Goal: Task Accomplishment & Management: Manage account settings

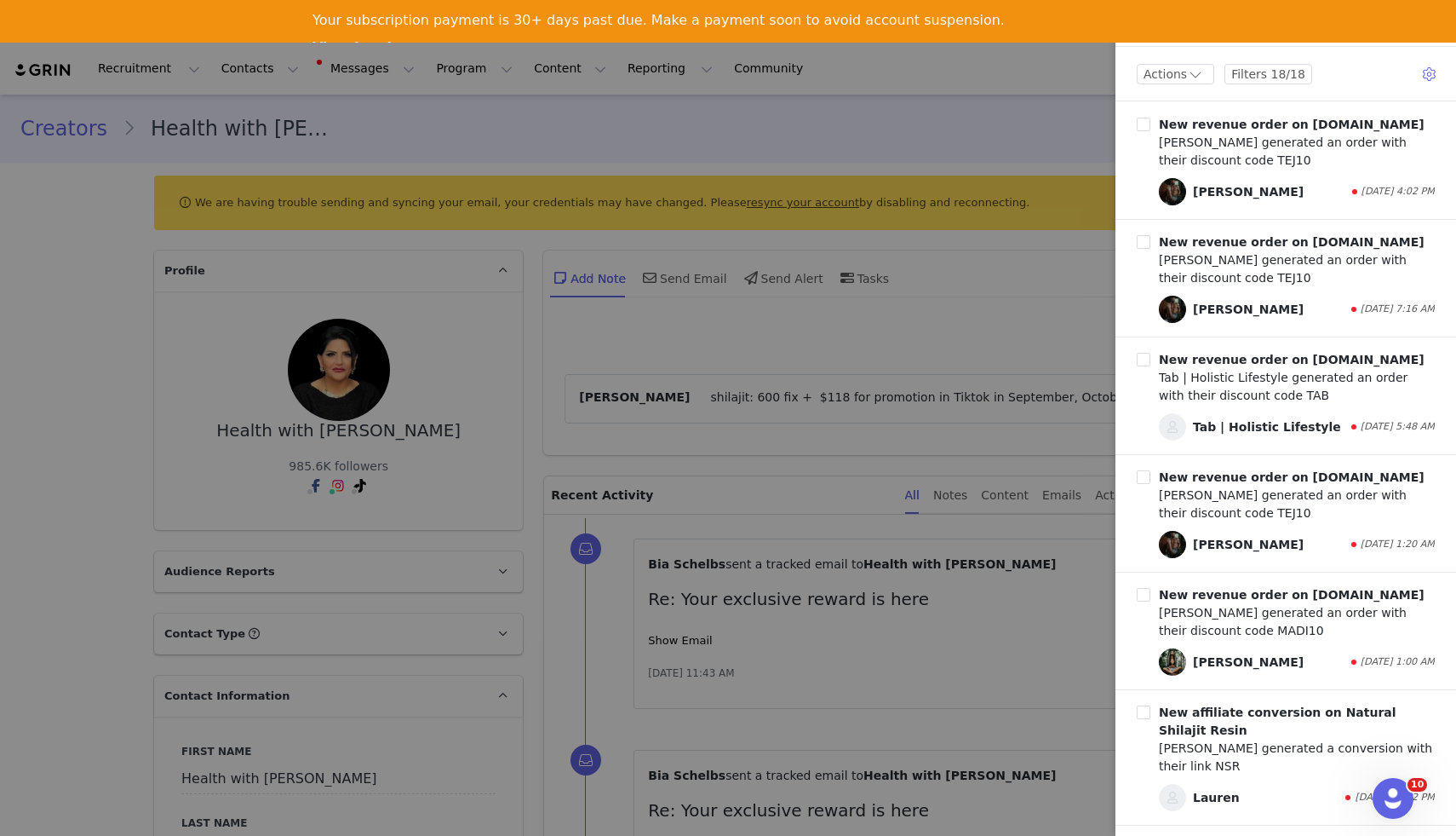
click at [1014, 117] on div at bounding box center [728, 418] width 1456 height 836
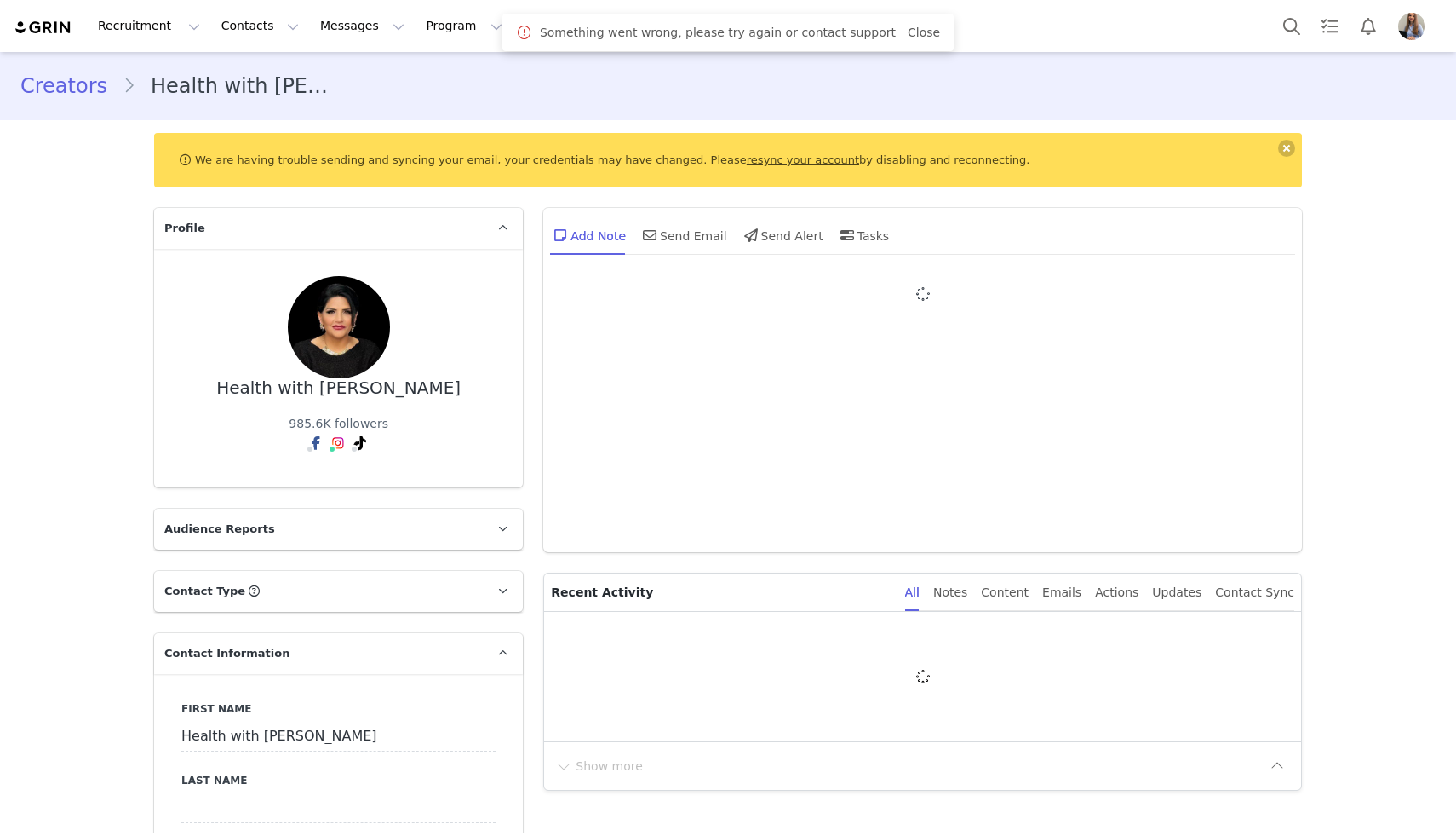
type input "+1 ([GEOGRAPHIC_DATA])"
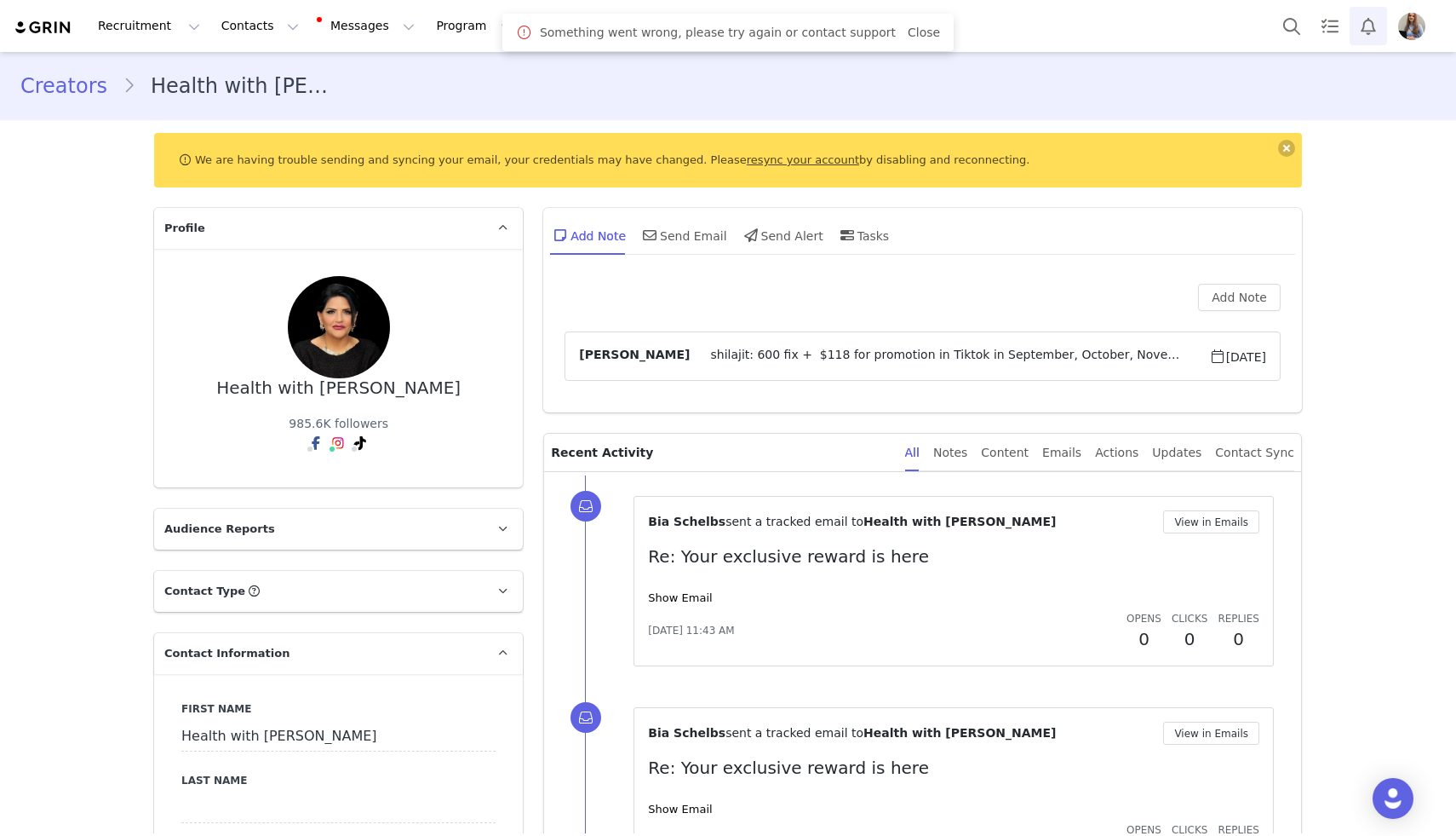
click at [1372, 21] on button "Notifications" at bounding box center [1368, 26] width 38 height 38
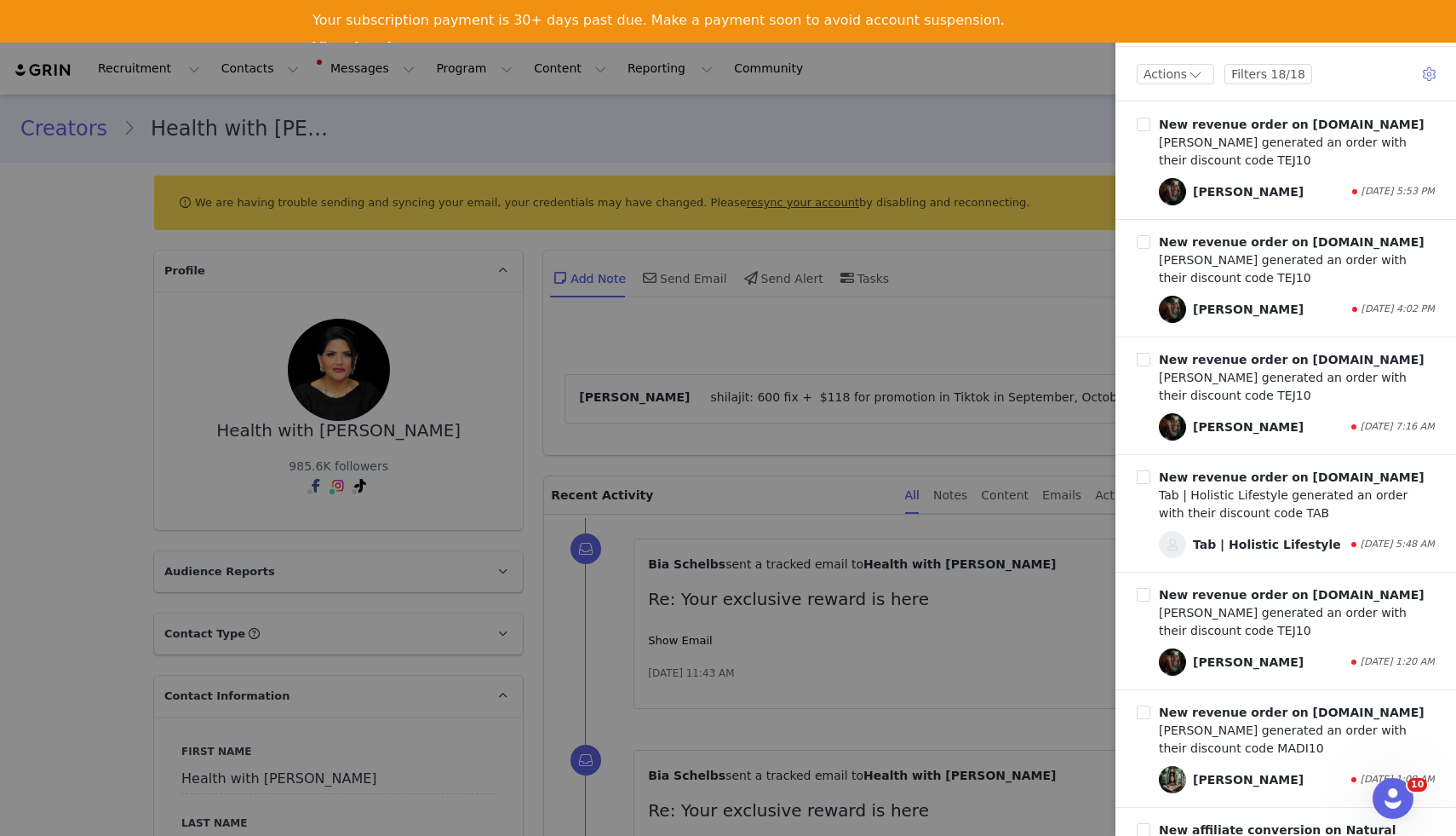
click at [899, 26] on div "Your subscription payment is 30+ days past due. Make a payment soon to avoid ac…" at bounding box center [658, 20] width 692 height 17
click at [417, 39] on link "View Invoices" at bounding box center [364, 48] width 105 height 19
click at [1069, 96] on div at bounding box center [728, 418] width 1456 height 836
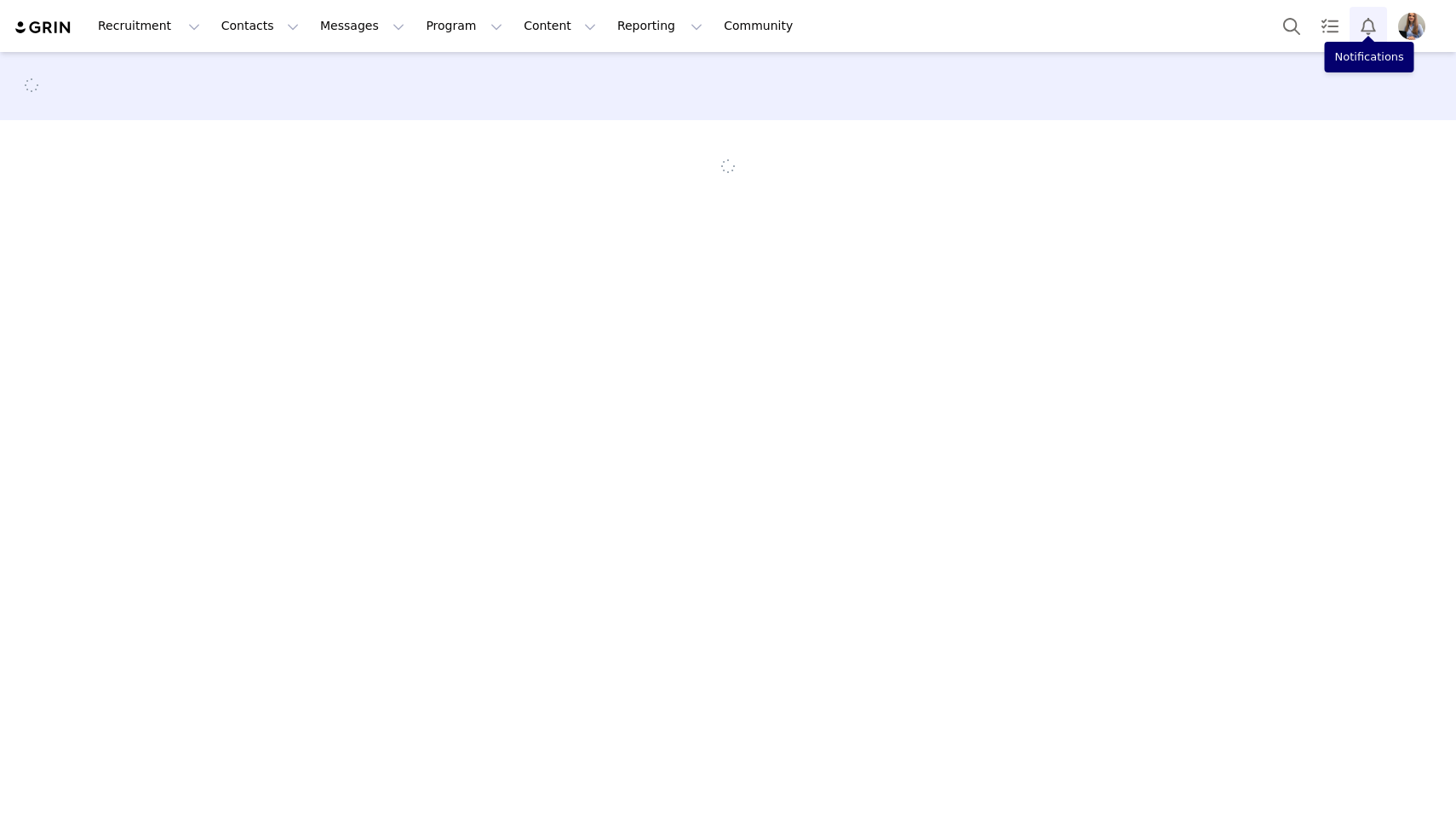
click at [1379, 27] on button "Notifications" at bounding box center [1368, 26] width 38 height 38
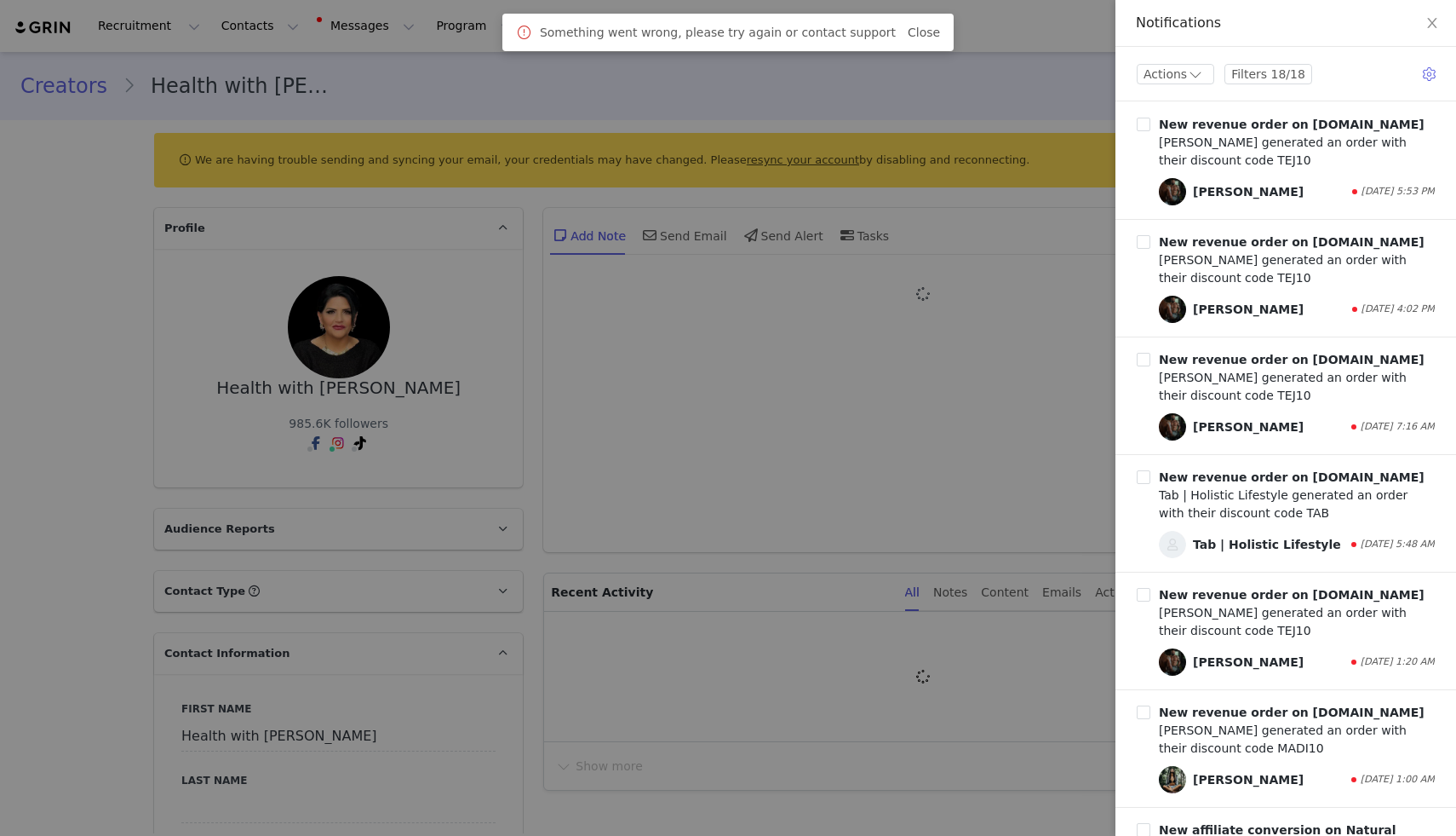
type input "+1 ([GEOGRAPHIC_DATA])"
